Goal: Task Accomplishment & Management: Manage account settings

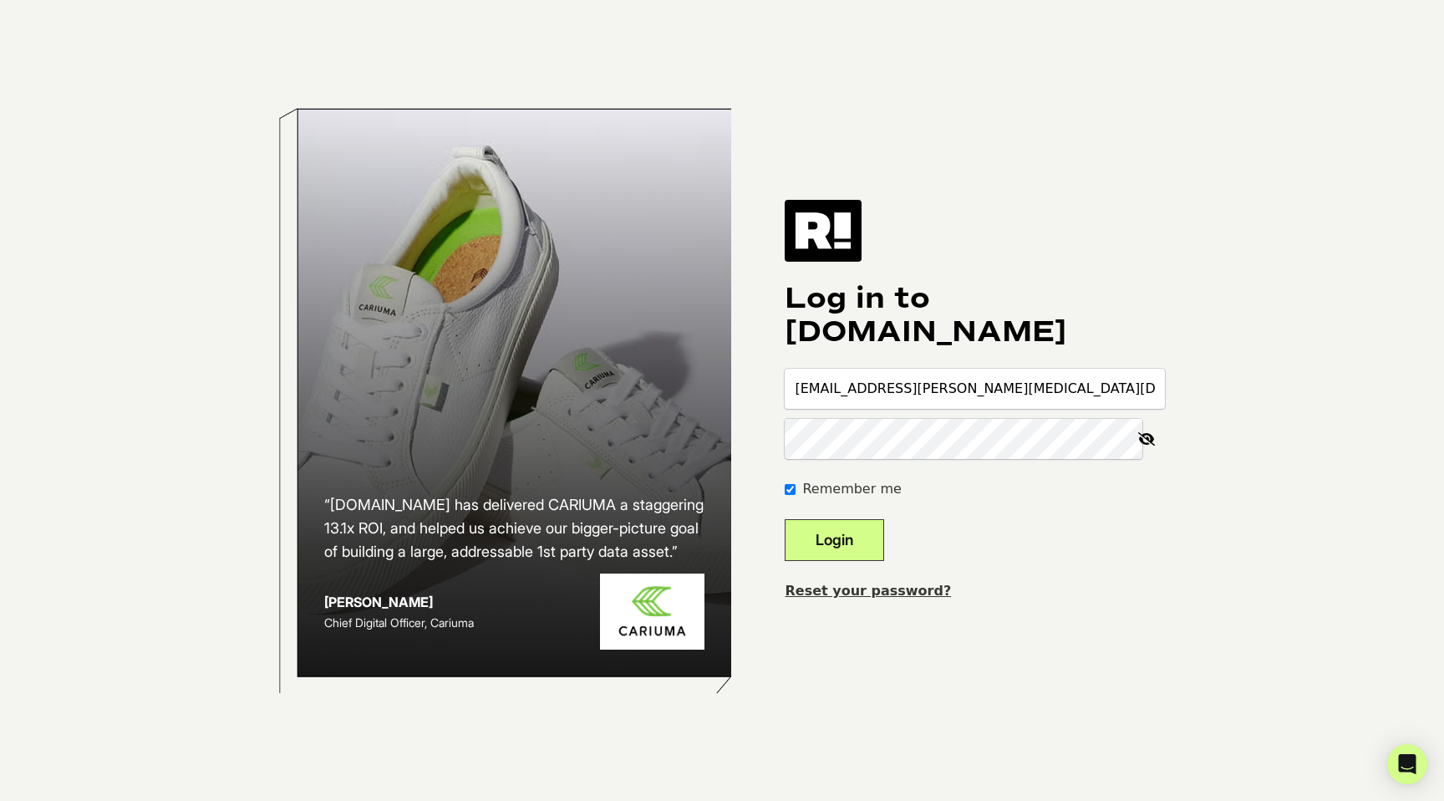
type input "[EMAIL_ADDRESS][PERSON_NAME][MEDICAL_DATA][DOMAIN_NAME]"
click at [785, 519] on button "Login" at bounding box center [834, 540] width 99 height 42
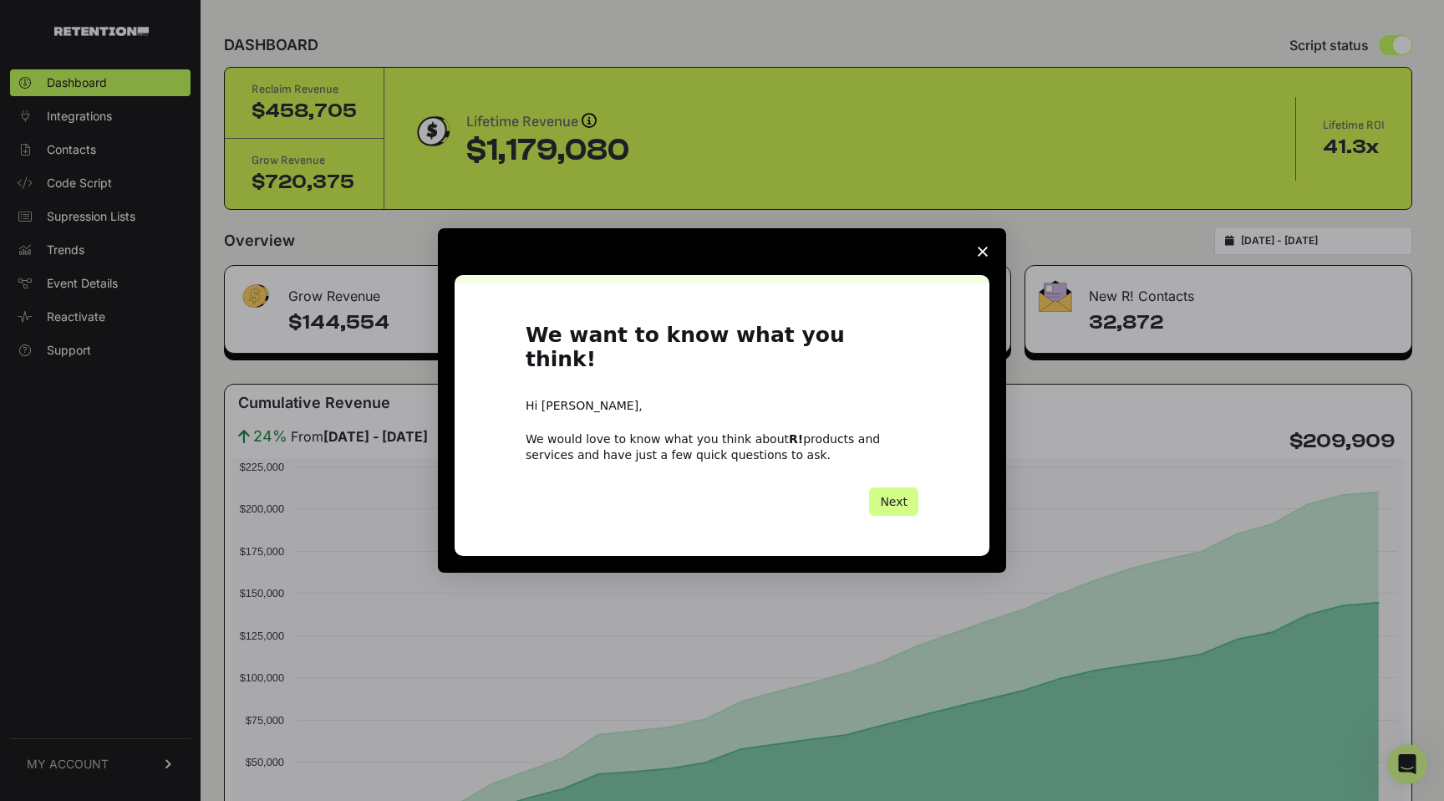
click at [988, 269] on span "Close survey" at bounding box center [982, 251] width 47 height 47
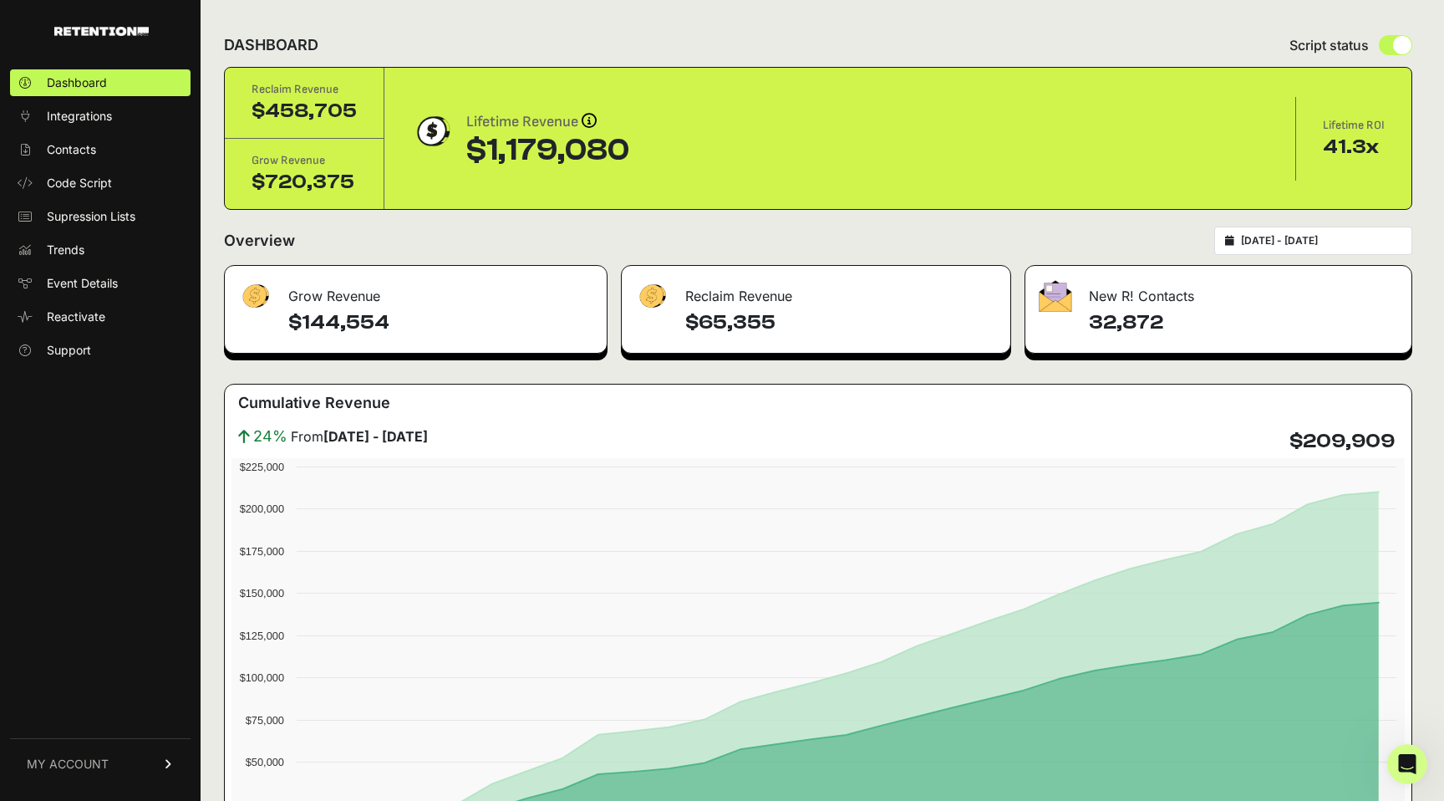
click at [121, 772] on link "MY ACCOUNT" at bounding box center [100, 763] width 180 height 51
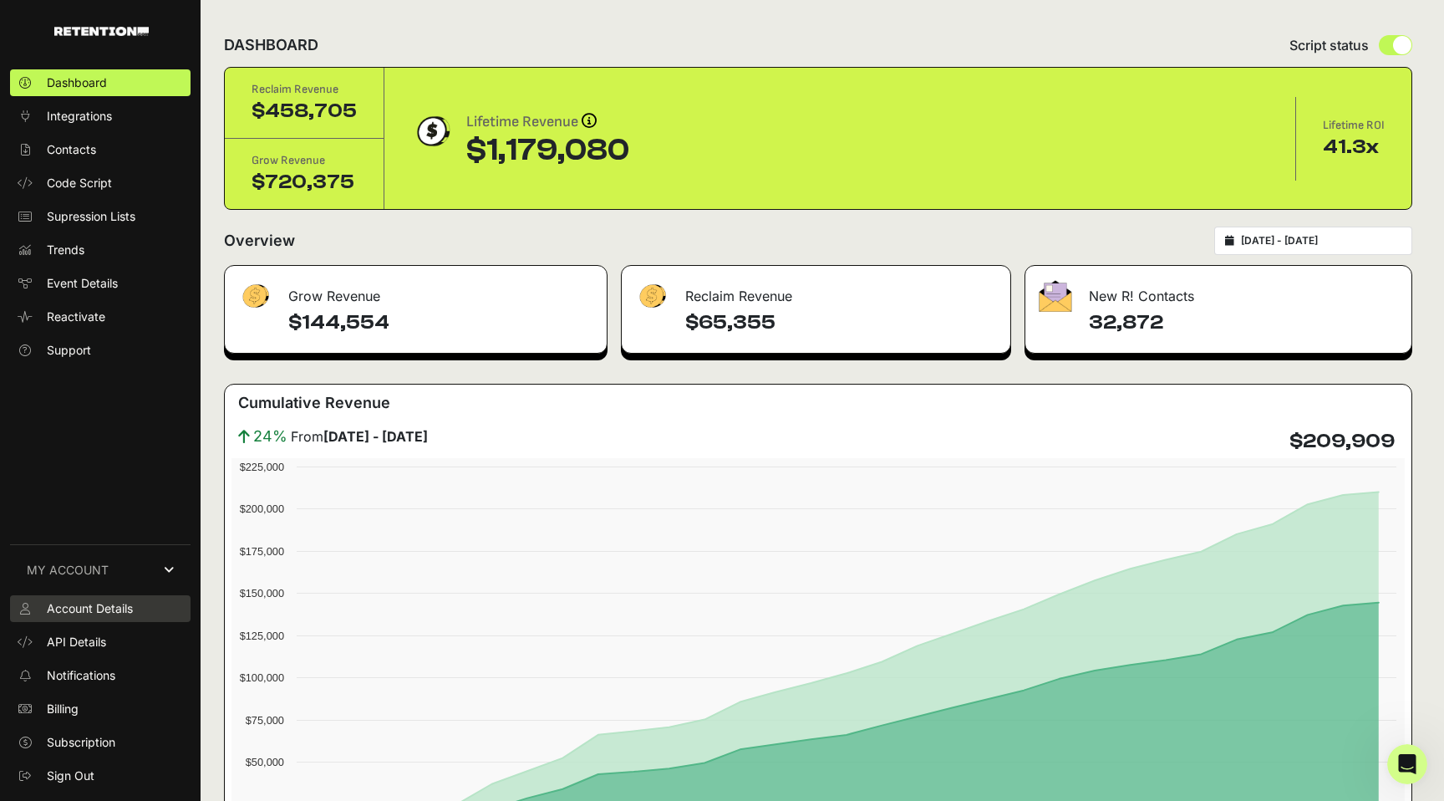
click at [132, 605] on span "Account Details" at bounding box center [90, 608] width 86 height 17
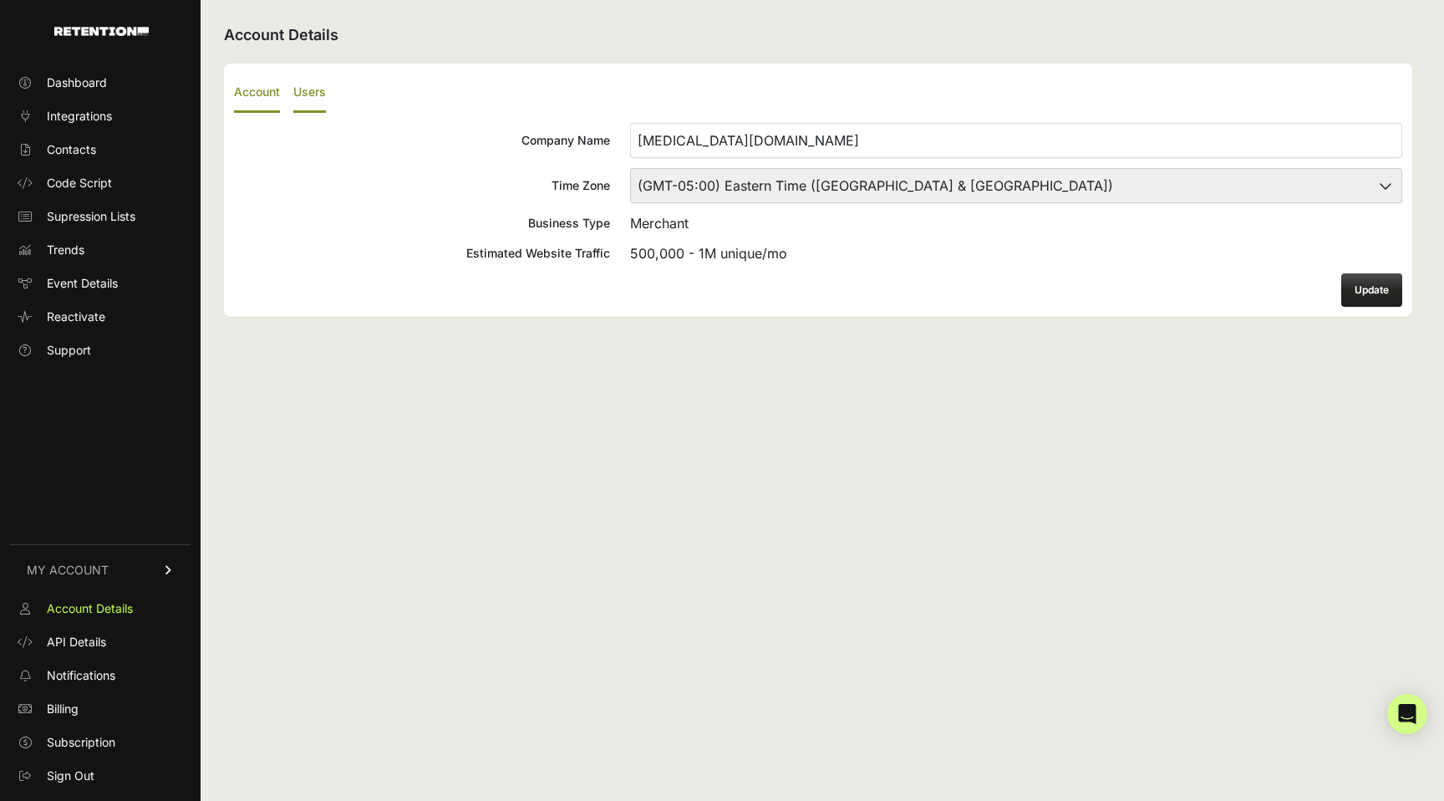
click at [311, 101] on label "Users" at bounding box center [309, 93] width 33 height 39
click at [0, 0] on input "Users" at bounding box center [0, 0] width 0 height 0
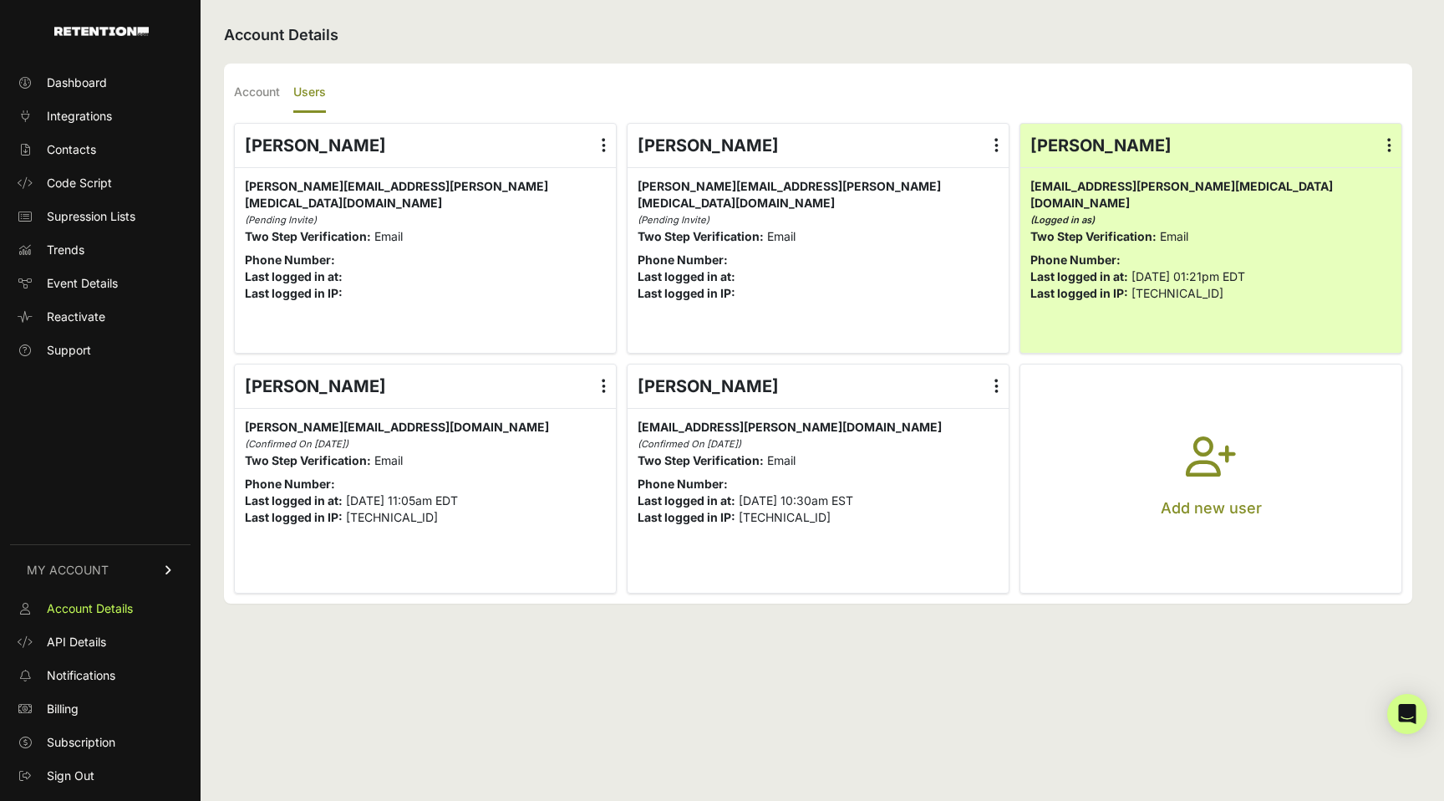
click at [1260, 527] on button "Add new user" at bounding box center [1210, 478] width 381 height 229
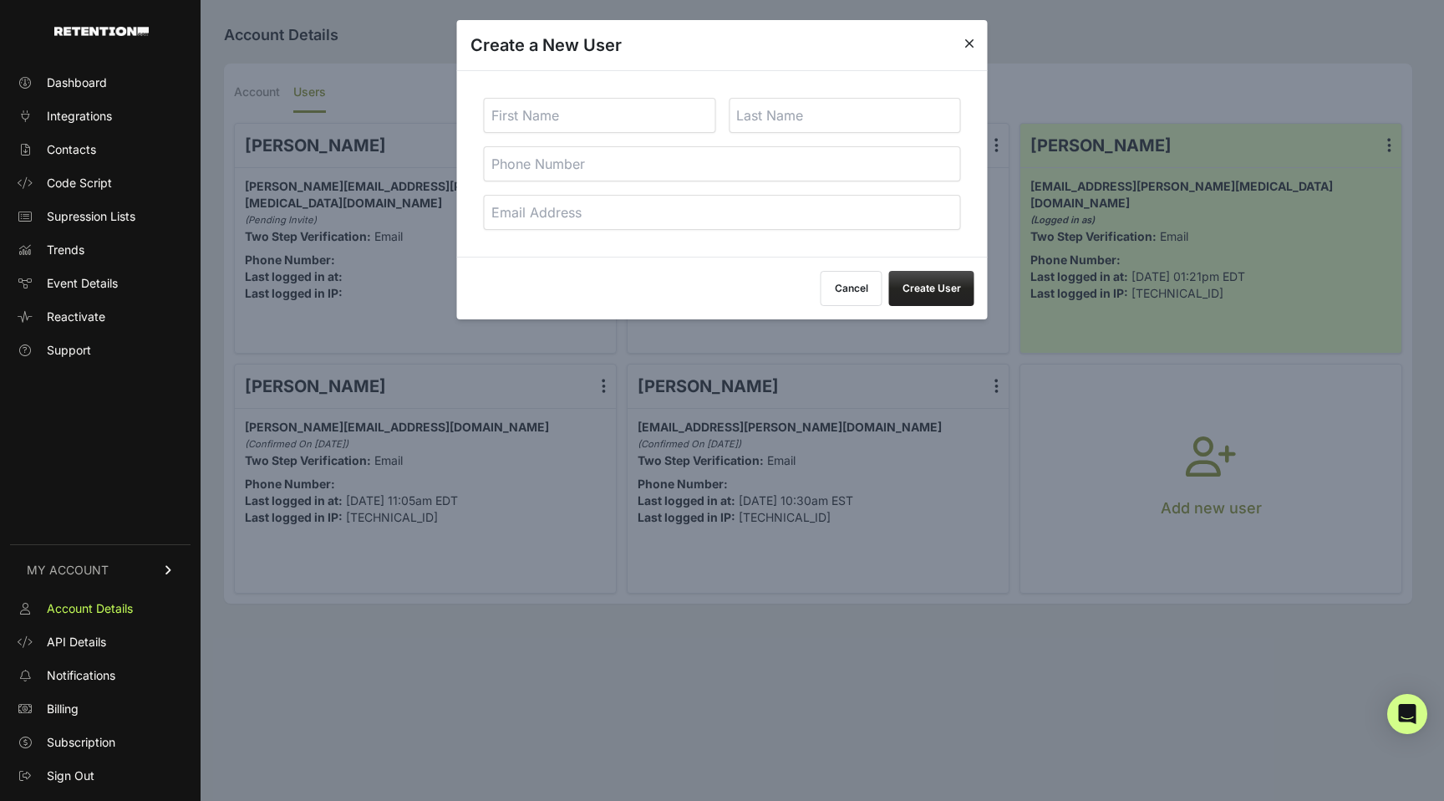
click at [628, 111] on input "text" at bounding box center [600, 115] width 232 height 35
type input "Patrick"
click at [849, 120] on input "text" at bounding box center [845, 115] width 232 height 35
type input "Morton"
click at [750, 214] on input "email" at bounding box center [722, 212] width 477 height 35
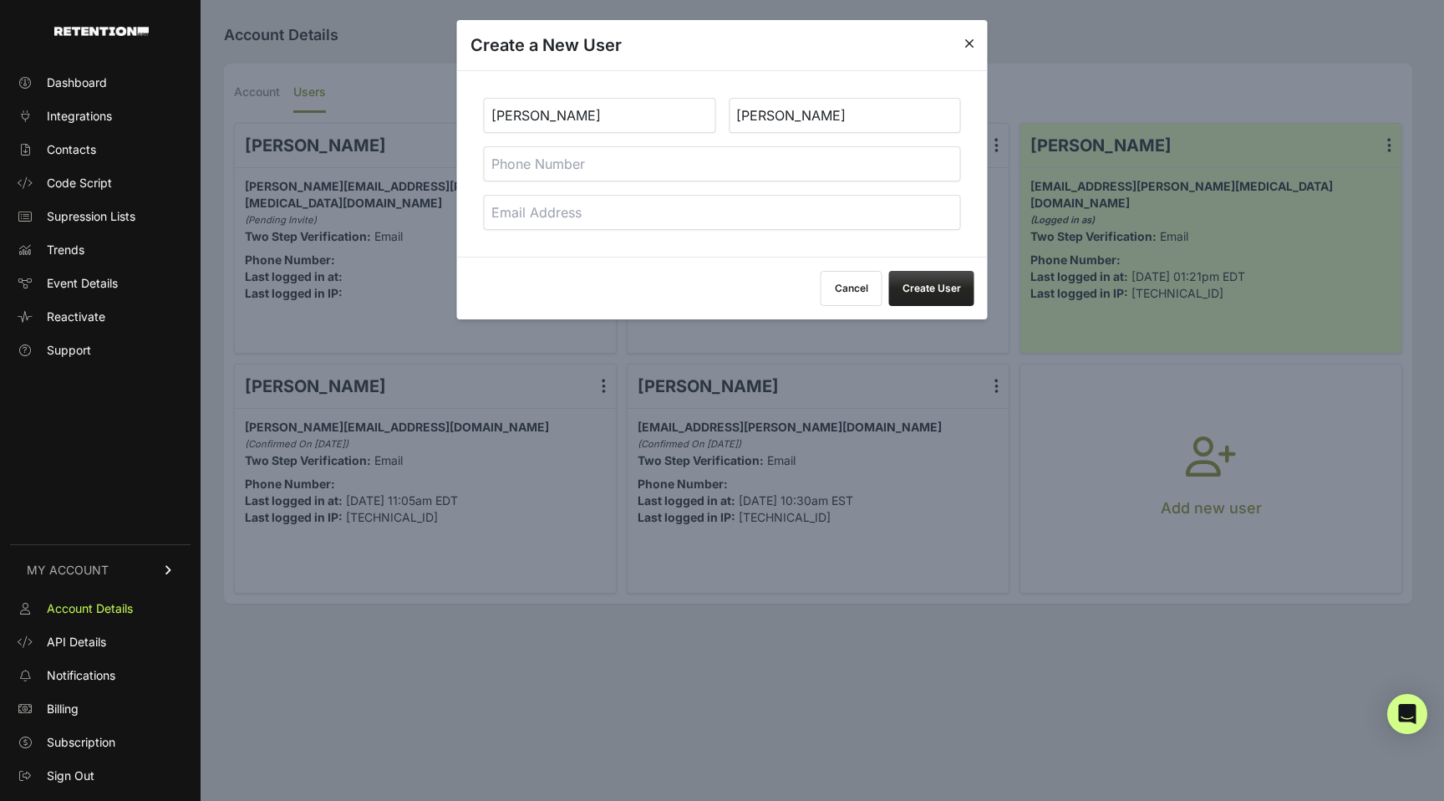
paste input "[PERSON_NAME][EMAIL_ADDRESS][PERSON_NAME][MEDICAL_DATA][DOMAIN_NAME]"
type input "[PERSON_NAME][EMAIL_ADDRESS][PERSON_NAME][MEDICAL_DATA][DOMAIN_NAME]"
click at [958, 280] on button "Create User" at bounding box center [931, 288] width 85 height 35
